Goal: Information Seeking & Learning: Learn about a topic

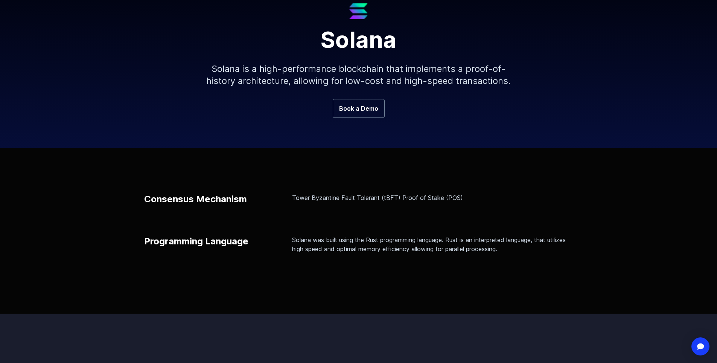
scroll to position [113, 0]
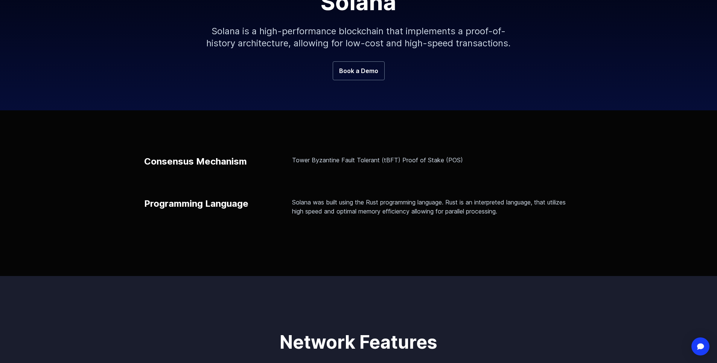
scroll to position [151, 0]
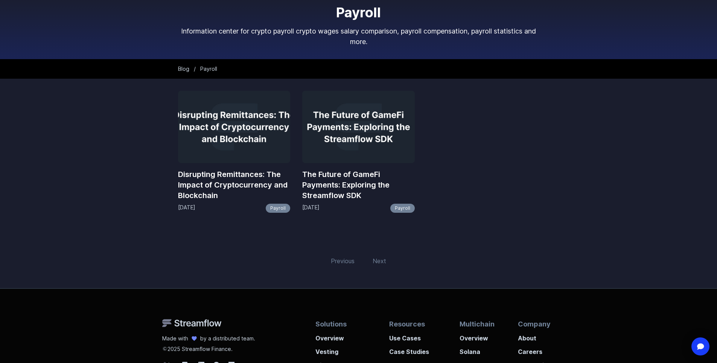
scroll to position [75, 0]
